Goal: Task Accomplishment & Management: Use online tool/utility

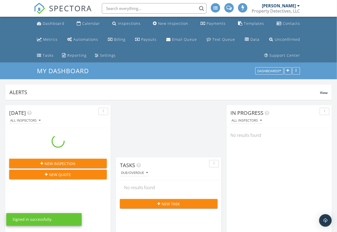
scroll to position [112, 105]
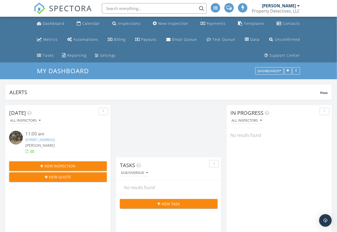
click at [252, 22] on div "Templates" at bounding box center [254, 23] width 20 height 5
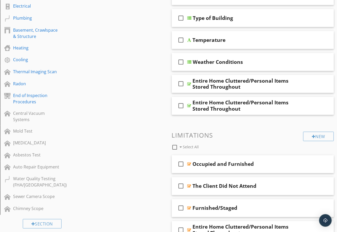
scroll to position [251, 0]
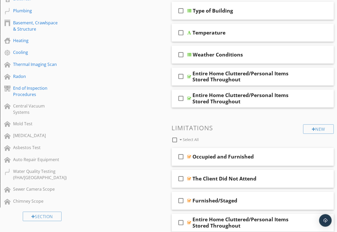
click at [19, 73] on div "Radon" at bounding box center [36, 76] width 46 height 6
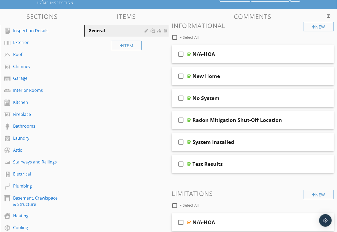
scroll to position [84, 0]
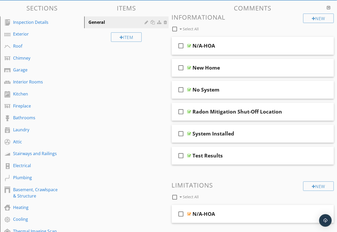
click at [189, 153] on div "check_box_outline_blank Test Results" at bounding box center [253, 156] width 162 height 18
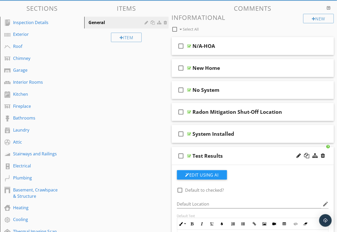
scroll to position [101, 0]
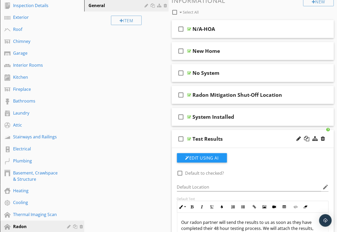
click at [190, 139] on div at bounding box center [189, 139] width 4 height 4
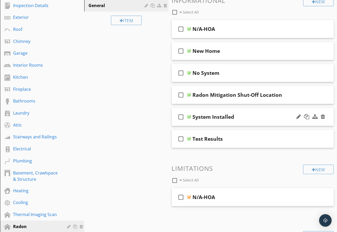
drag, startPoint x: 0, startPoint y: 0, endPoint x: 189, endPoint y: 118, distance: 223.0
click at [189, 118] on div at bounding box center [189, 117] width 4 height 4
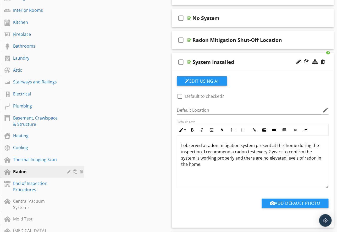
scroll to position [151, 0]
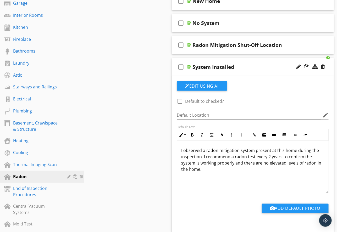
click at [188, 66] on div at bounding box center [189, 67] width 4 height 4
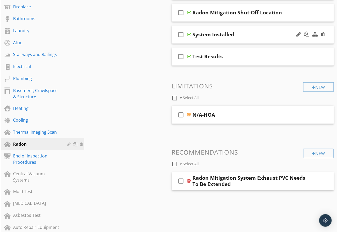
scroll to position [218, 0]
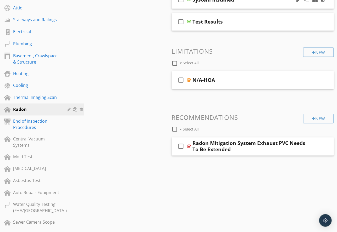
click at [190, 146] on div at bounding box center [189, 146] width 4 height 4
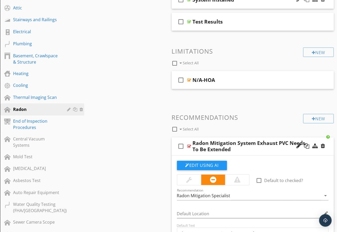
click at [190, 146] on div at bounding box center [189, 146] width 4 height 4
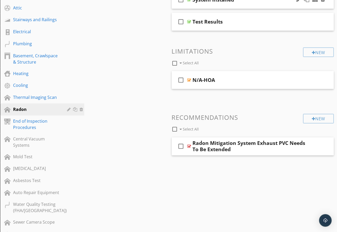
click at [187, 79] on div at bounding box center [189, 80] width 4 height 4
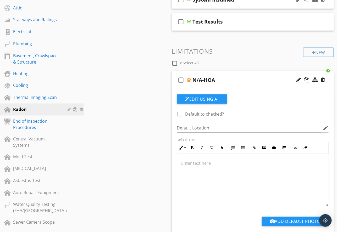
click at [187, 79] on div at bounding box center [189, 80] width 4 height 4
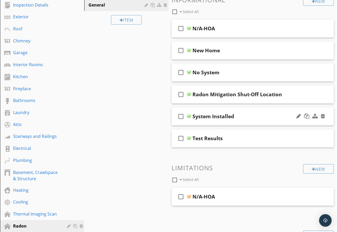
scroll to position [84, 0]
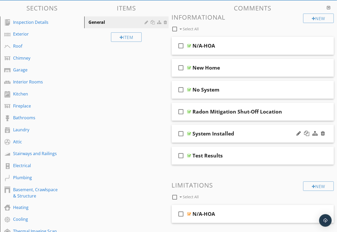
click at [189, 88] on div at bounding box center [189, 90] width 4 height 4
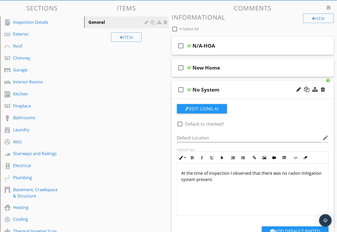
click at [189, 90] on div at bounding box center [189, 90] width 4 height 4
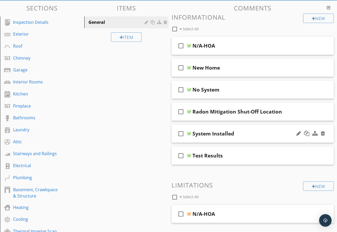
click at [188, 70] on div "check_box_outline_blank New Home" at bounding box center [253, 68] width 162 height 18
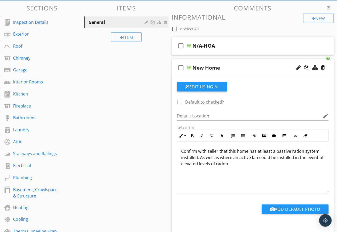
click at [188, 66] on div at bounding box center [189, 68] width 4 height 4
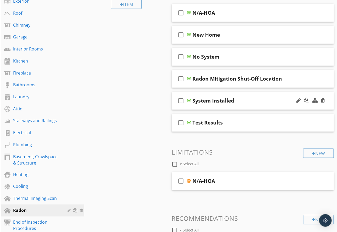
scroll to position [117, 0]
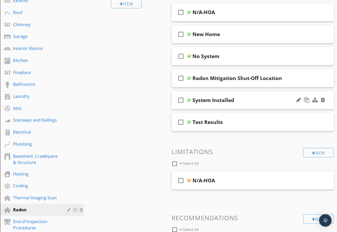
click at [189, 122] on div at bounding box center [189, 122] width 4 height 4
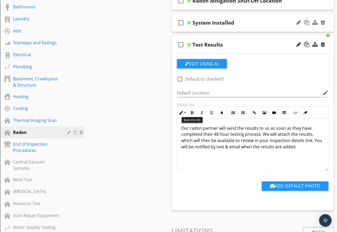
scroll to position [201, 0]
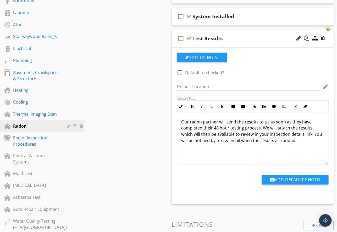
drag, startPoint x: 189, startPoint y: 118, endPoint x: 208, endPoint y: 38, distance: 81.6
click at [202, 36] on div "Test Results" at bounding box center [208, 38] width 30 height 6
drag, startPoint x: 208, startPoint y: 38, endPoint x: 191, endPoint y: 39, distance: 17.0
drag, startPoint x: 191, startPoint y: 39, endPoint x: 172, endPoint y: 121, distance: 83.7
click at [172, 121] on div "Edit Using AI check_box_outline_blank Default to checked? Default Location edit…" at bounding box center [253, 126] width 162 height 157
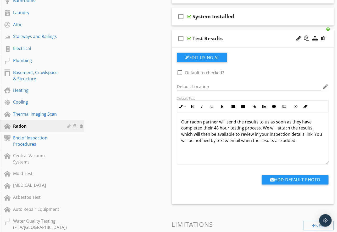
drag, startPoint x: 172, startPoint y: 121, endPoint x: 232, endPoint y: 126, distance: 60.1
drag, startPoint x: 232, startPoint y: 126, endPoint x: 221, endPoint y: 152, distance: 28.6
click at [221, 152] on div "Our radon partner will send the results to us as soon as they have completed th…" at bounding box center [252, 138] width 151 height 52
click at [221, 128] on p "Our radon partner will send the results to us as soon as they have completed th…" at bounding box center [252, 131] width 143 height 25
click at [217, 128] on p "Our radon partner will send the results to us as soon as they have completed th…" at bounding box center [252, 131] width 143 height 25
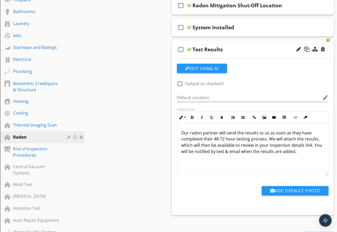
scroll to position [184, 0]
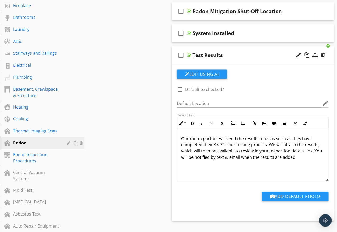
drag, startPoint x: 221, startPoint y: 152, endPoint x: 173, endPoint y: 134, distance: 51.3
click at [173, 134] on div "Edit Using AI check_box_outline_blank Default to checked? Default Location edit…" at bounding box center [253, 142] width 162 height 157
drag, startPoint x: 173, startPoint y: 134, endPoint x: 216, endPoint y: 143, distance: 43.6
copy p "Our radon partner will send the results to us as soon as they have completed th…"
click at [190, 52] on div "check_box_outline_blank Test Results" at bounding box center [253, 55] width 162 height 18
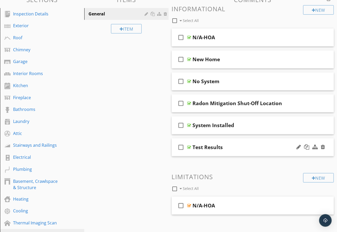
scroll to position [84, 0]
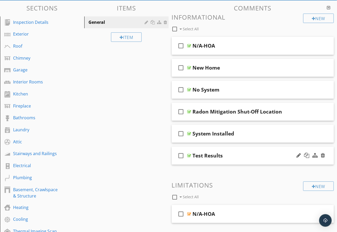
click at [188, 111] on div at bounding box center [189, 112] width 4 height 4
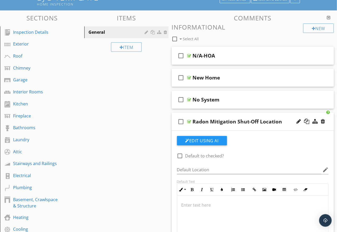
scroll to position [64, 0]
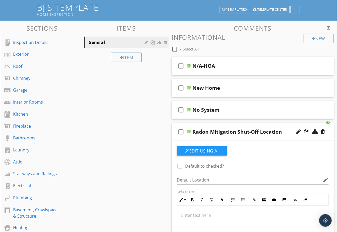
click at [188, 131] on div at bounding box center [189, 132] width 4 height 4
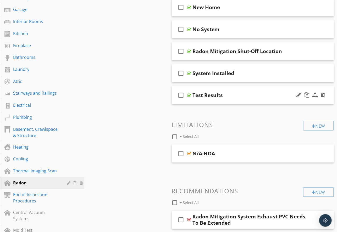
scroll to position [167, 0]
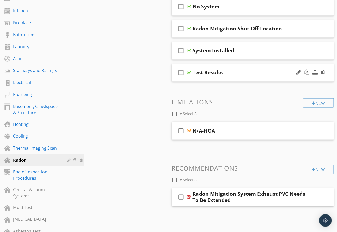
click at [49, 145] on div "Thermal Imaging Scan" at bounding box center [36, 148] width 46 height 6
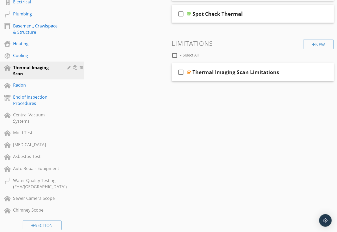
scroll to position [253, 0]
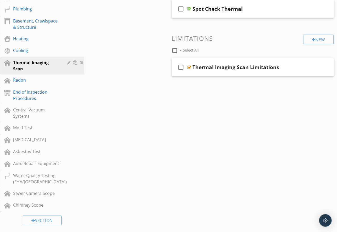
click at [190, 65] on div at bounding box center [189, 67] width 4 height 4
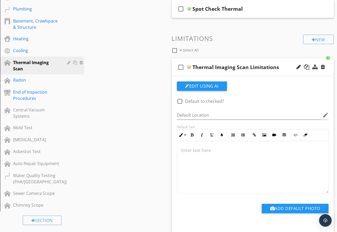
click at [190, 65] on div at bounding box center [189, 67] width 4 height 4
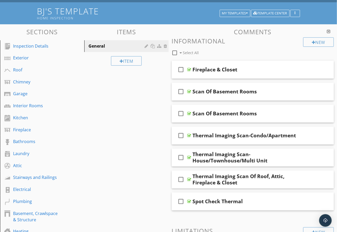
scroll to position [52, 0]
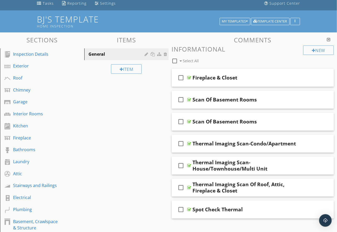
click at [189, 166] on div at bounding box center [189, 165] width 4 height 4
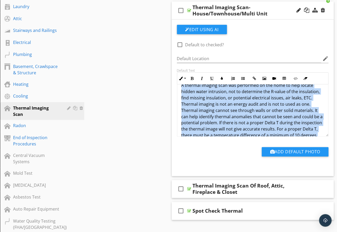
scroll to position [0, 0]
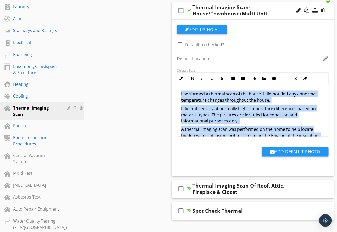
drag, startPoint x: 216, startPoint y: 143, endPoint x: 174, endPoint y: 78, distance: 77.9
click at [174, 78] on div "Default Text Inline Style XLarge Large Normal Small Light Small/Light Bold Ital…" at bounding box center [253, 102] width 158 height 69
copy div "I performed a thermal scan of the house. I did not find any abnormal temperatur…"
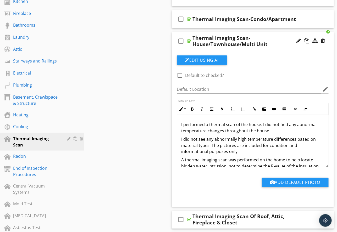
scroll to position [174, 0]
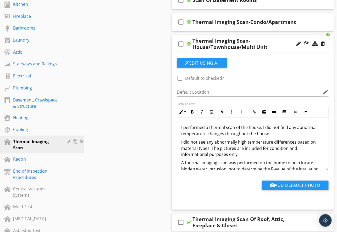
click at [190, 45] on div at bounding box center [189, 44] width 4 height 4
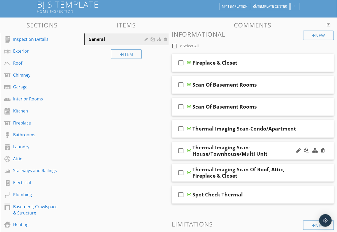
scroll to position [57, 0]
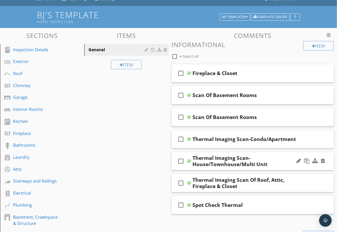
click at [25, 96] on div "Garage" at bounding box center [36, 97] width 46 height 6
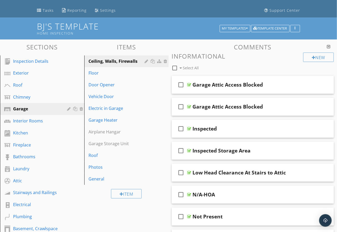
scroll to position [40, 0]
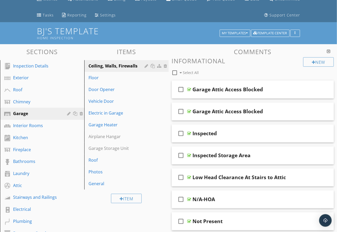
drag, startPoint x: 174, startPoint y: 78, endPoint x: 91, endPoint y: 195, distance: 143.3
click at [88, 182] on link "General" at bounding box center [127, 184] width 83 height 12
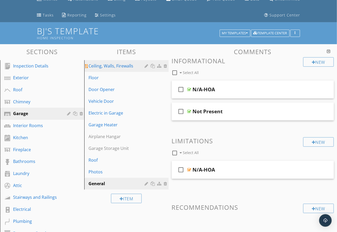
drag, startPoint x: 91, startPoint y: 195, endPoint x: 92, endPoint y: 62, distance: 132.9
click at [97, 204] on div "Item" at bounding box center [126, 199] width 84 height 18
click at [117, 186] on link "General" at bounding box center [127, 184] width 83 height 12
drag, startPoint x: 92, startPoint y: 62, endPoint x: 100, endPoint y: 183, distance: 121.4
click at [104, 205] on div "Item" at bounding box center [126, 199] width 84 height 18
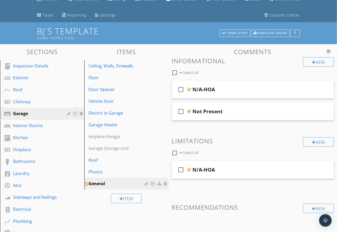
click at [89, 169] on div "Photos" at bounding box center [117, 172] width 58 height 6
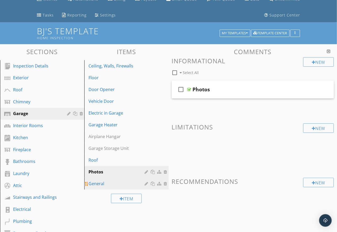
click at [93, 183] on div "General" at bounding box center [117, 183] width 58 height 6
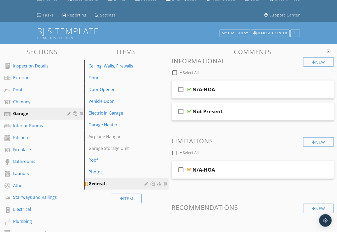
click at [190, 109] on div at bounding box center [189, 111] width 4 height 4
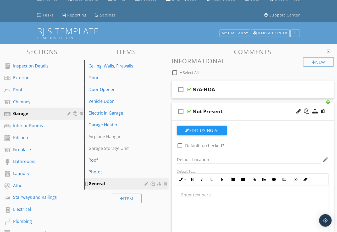
click at [190, 110] on div at bounding box center [189, 111] width 4 height 4
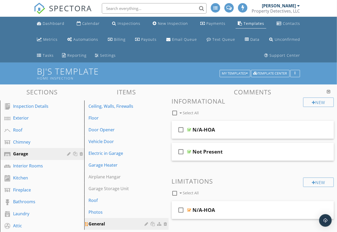
scroll to position [0, 0]
click at [59, 22] on div "Dashboard" at bounding box center [54, 23] width 22 height 5
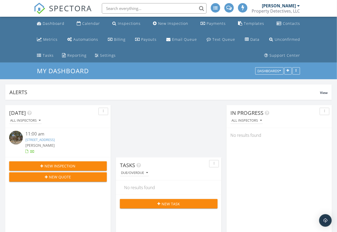
click at [295, 8] on div "[PERSON_NAME]" at bounding box center [279, 5] width 34 height 5
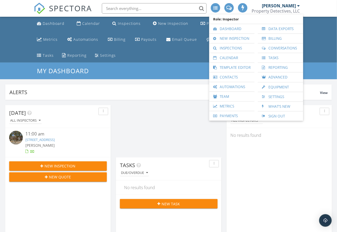
click at [280, 115] on link "Sign Out" at bounding box center [280, 115] width 40 height 9
